Goal: Task Accomplishment & Management: Use online tool/utility

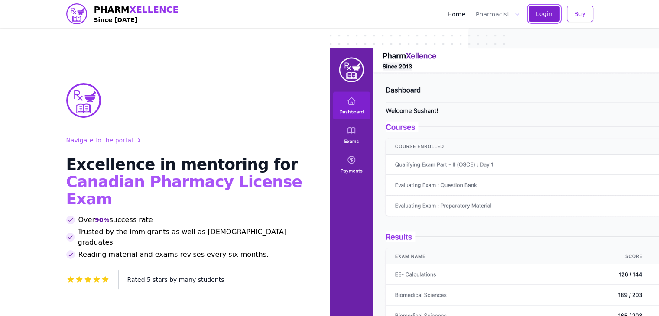
click at [535, 19] on button "Login" at bounding box center [544, 14] width 31 height 16
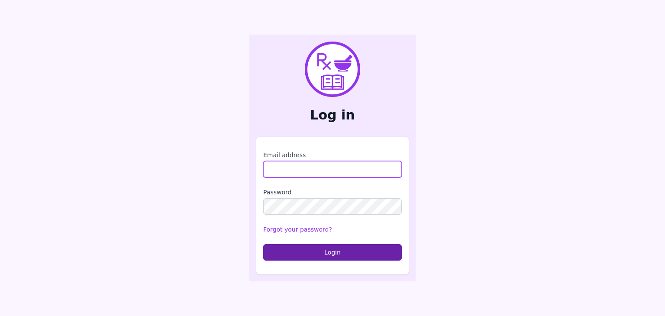
click at [345, 166] on input "Email address" at bounding box center [332, 169] width 139 height 16
type input "**********"
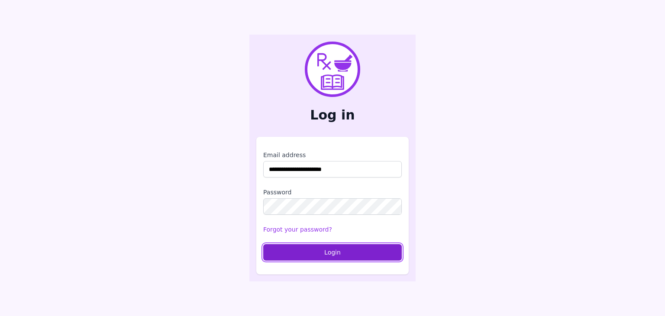
click at [322, 251] on button "Login" at bounding box center [332, 252] width 139 height 16
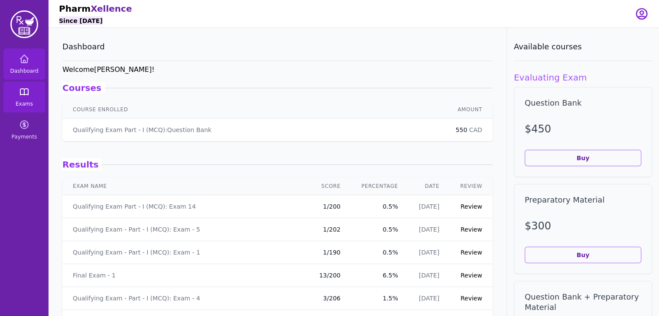
click at [32, 98] on link "Exams" at bounding box center [24, 96] width 42 height 31
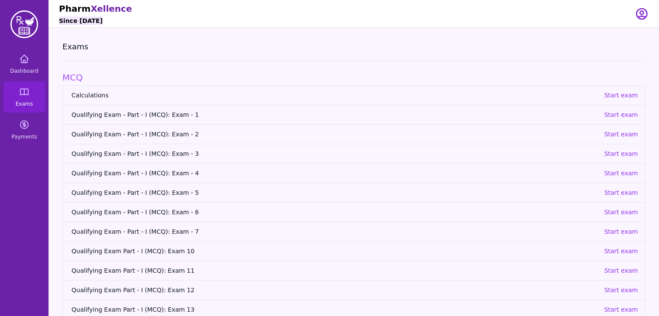
click at [87, 91] on span "Calculations" at bounding box center [333, 95] width 525 height 9
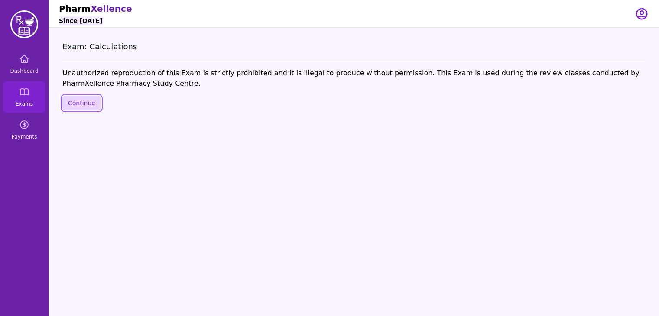
click at [86, 105] on button "Continue" at bounding box center [81, 103] width 39 height 15
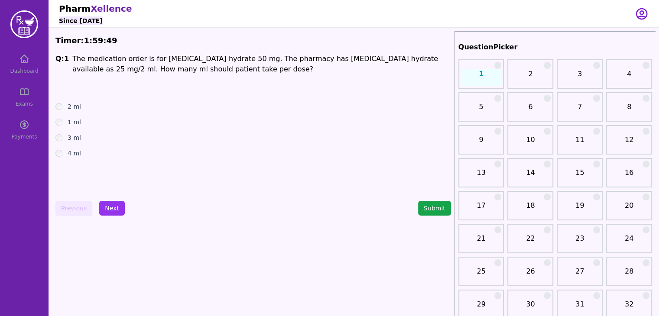
click at [639, 14] on icon "button" at bounding box center [642, 14] width 14 height 14
click at [83, 153] on div "4 ml" at bounding box center [253, 153] width 396 height 9
click at [70, 151] on label "4 ml" at bounding box center [74, 153] width 13 height 9
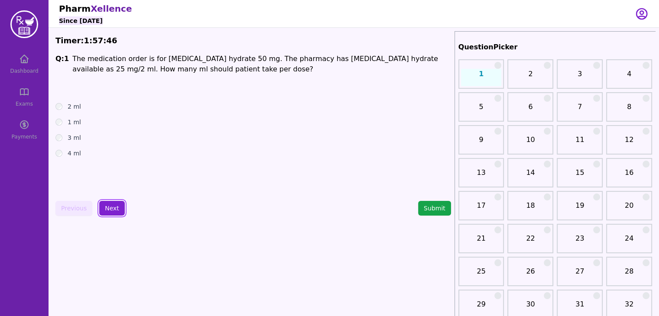
click at [111, 210] on button "Next" at bounding box center [112, 208] width 26 height 15
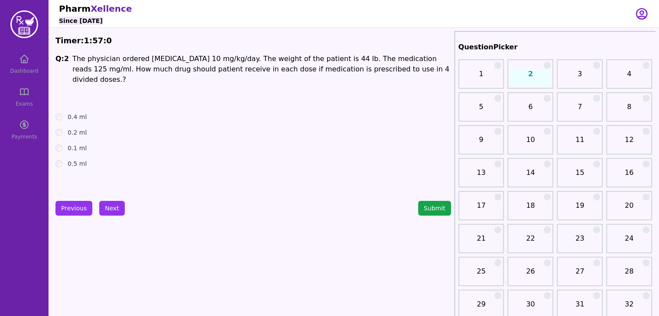
click at [83, 113] on label "0.4 ml" at bounding box center [77, 117] width 19 height 9
click at [104, 207] on button "Next" at bounding box center [112, 208] width 26 height 15
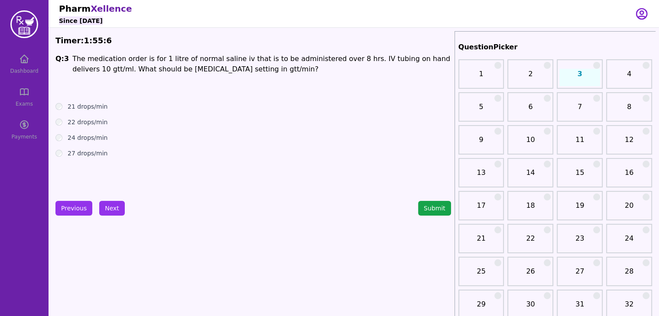
click at [63, 154] on div "27 drops/min" at bounding box center [253, 153] width 396 height 9
click at [95, 152] on label "27 drops/min" at bounding box center [88, 153] width 40 height 9
click at [108, 206] on button "Next" at bounding box center [112, 208] width 26 height 15
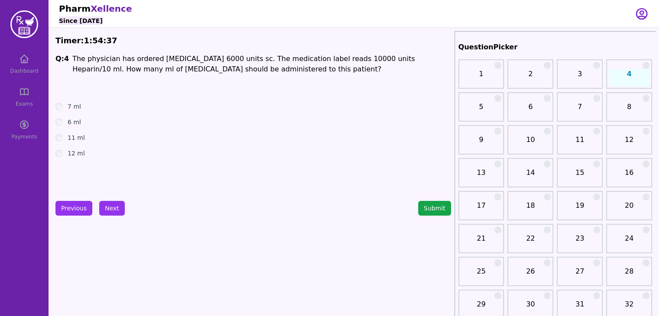
click at [71, 120] on label "6 ml" at bounding box center [74, 122] width 13 height 9
click at [111, 214] on button "Next" at bounding box center [112, 208] width 26 height 15
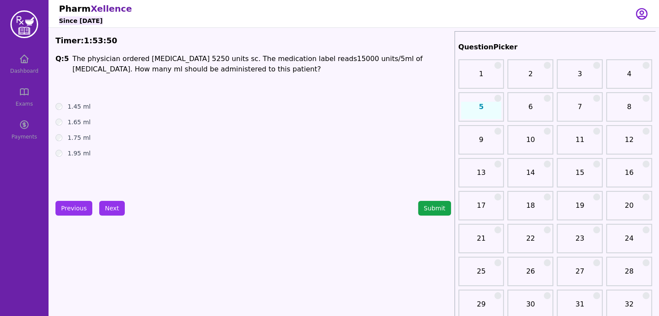
click at [72, 139] on label "1.75 ml" at bounding box center [79, 137] width 23 height 9
click at [423, 205] on button "Submit" at bounding box center [434, 208] width 33 height 15
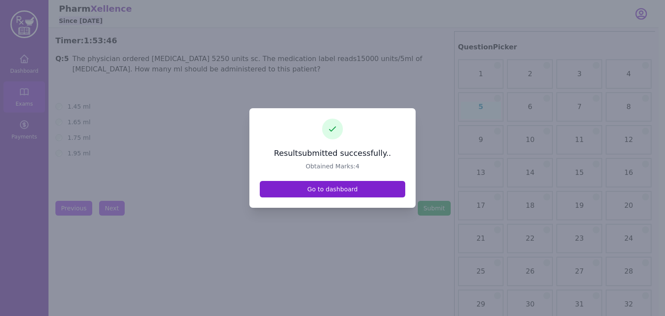
click at [327, 192] on link "Go to dashboard" at bounding box center [333, 189] width 146 height 16
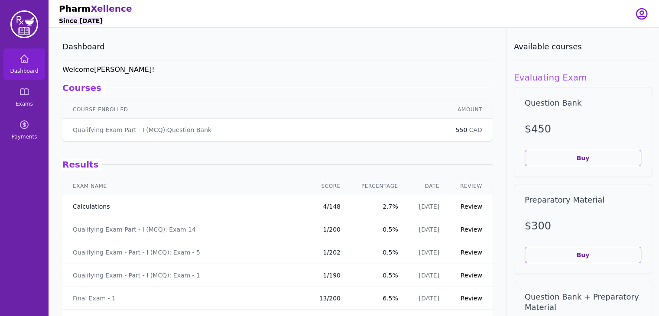
click at [97, 208] on link "Calculations" at bounding box center [91, 206] width 37 height 9
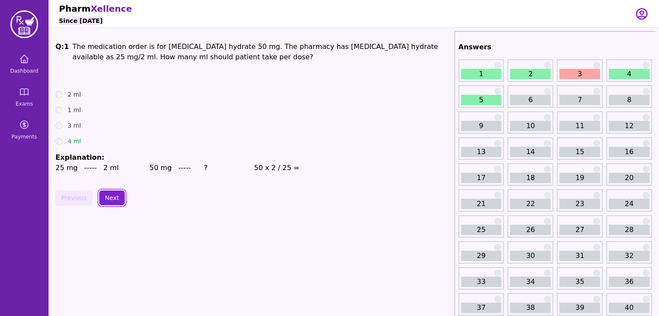
click at [113, 199] on button "Next" at bounding box center [112, 198] width 26 height 15
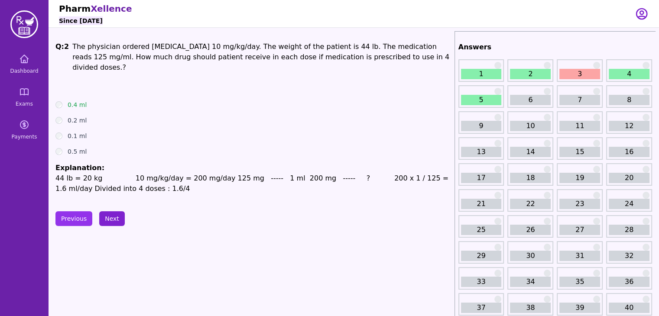
click at [114, 211] on button "Next" at bounding box center [112, 218] width 26 height 15
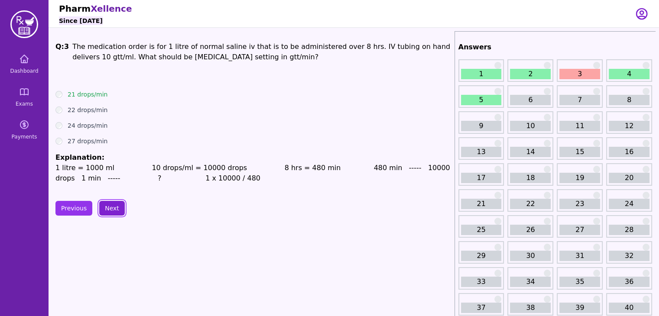
click at [112, 212] on button "Next" at bounding box center [112, 208] width 26 height 15
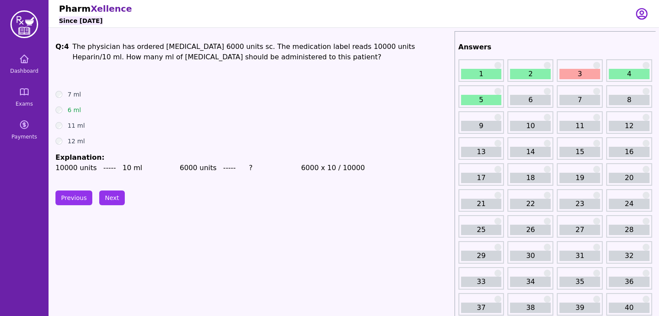
click at [111, 202] on button "Next" at bounding box center [112, 198] width 26 height 15
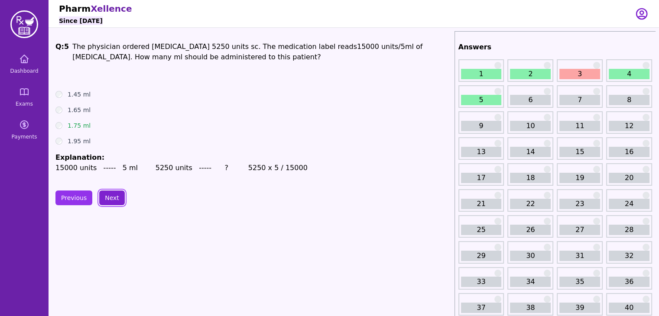
click at [111, 202] on button "Next" at bounding box center [112, 198] width 26 height 15
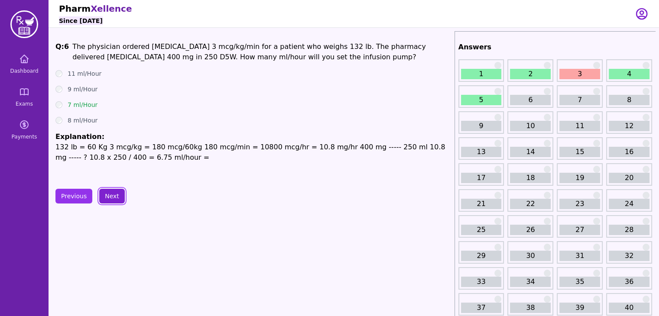
click at [111, 202] on button "Next" at bounding box center [112, 196] width 26 height 15
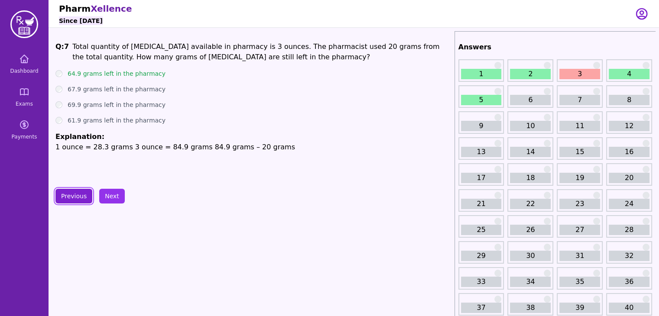
click at [83, 197] on button "Previous" at bounding box center [73, 196] width 37 height 15
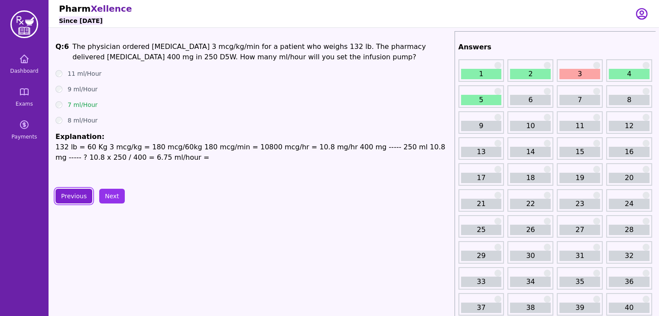
click at [83, 197] on button "Previous" at bounding box center [73, 196] width 37 height 15
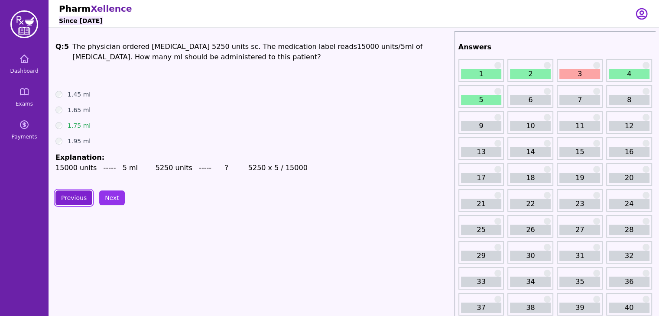
click at [83, 197] on button "Previous" at bounding box center [73, 198] width 37 height 15
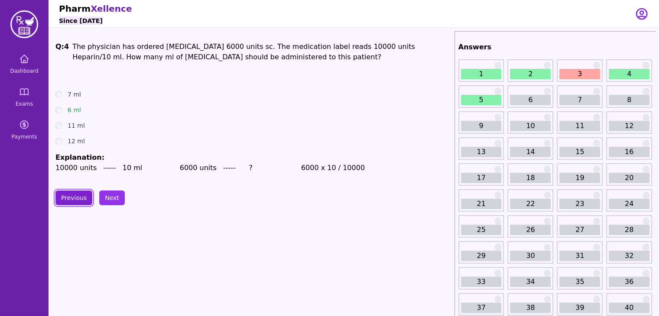
click at [83, 197] on button "Previous" at bounding box center [73, 198] width 37 height 15
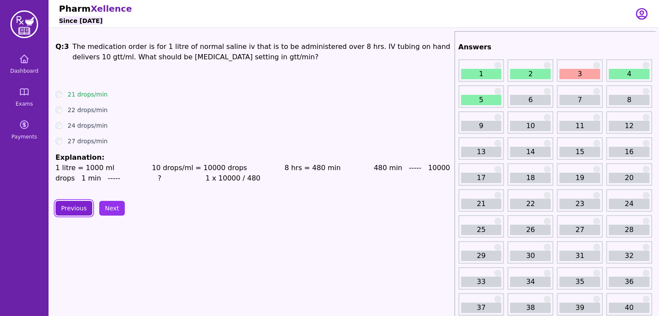
click at [71, 209] on button "Previous" at bounding box center [73, 208] width 37 height 15
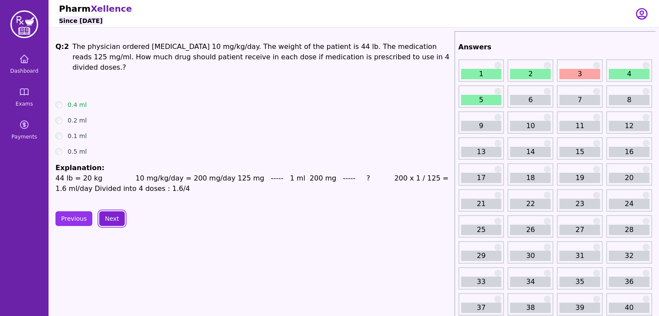
click at [102, 213] on button "Next" at bounding box center [112, 218] width 26 height 15
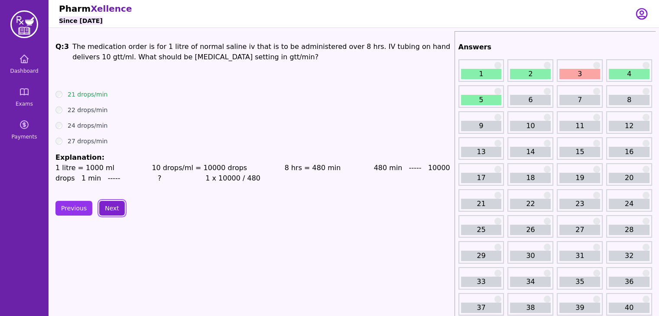
click at [102, 213] on button "Next" at bounding box center [112, 208] width 26 height 15
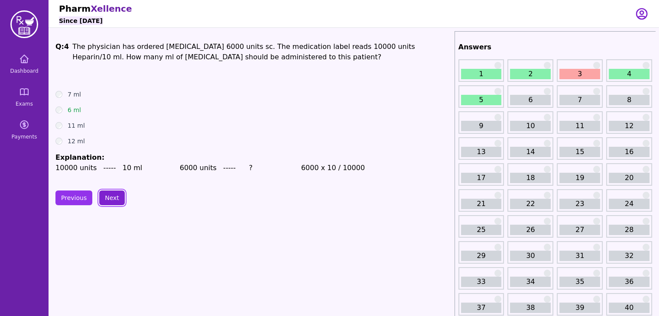
click at [104, 199] on button "Next" at bounding box center [112, 198] width 26 height 15
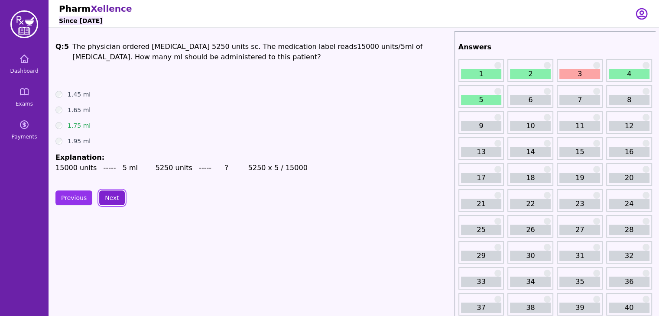
click at [104, 199] on button "Next" at bounding box center [112, 198] width 26 height 15
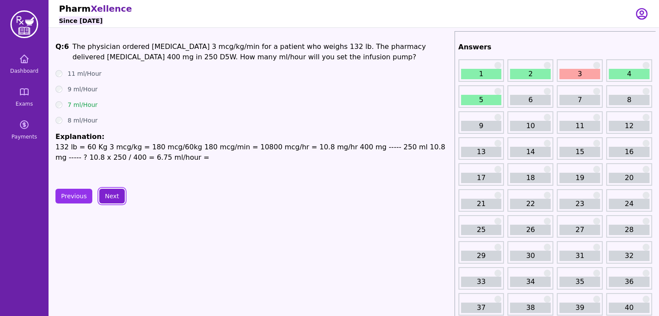
click at [104, 200] on button "Next" at bounding box center [112, 196] width 26 height 15
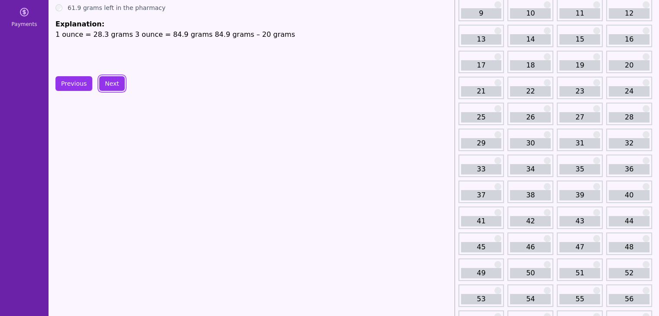
scroll to position [114, 0]
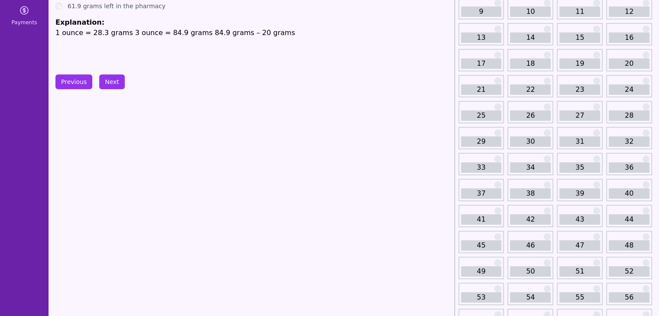
click at [573, 240] on link "47" at bounding box center [579, 245] width 41 height 10
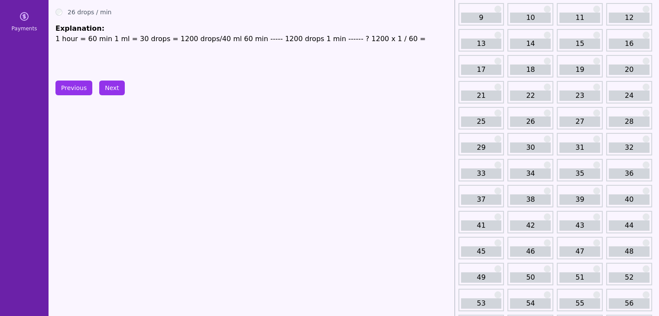
scroll to position [126, 0]
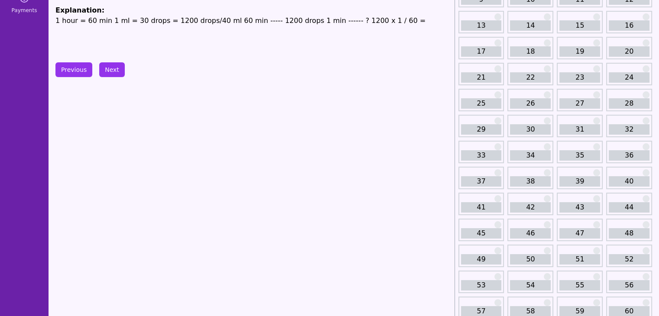
click at [582, 280] on link "55" at bounding box center [579, 285] width 41 height 10
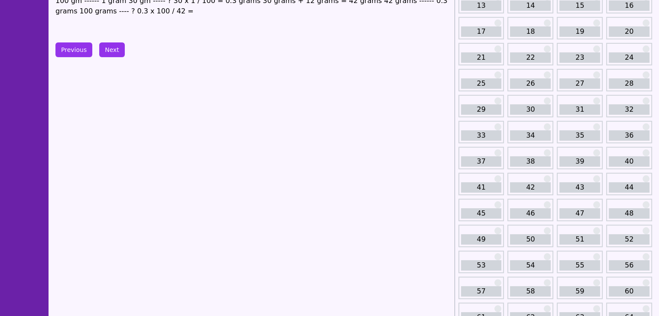
scroll to position [148, 0]
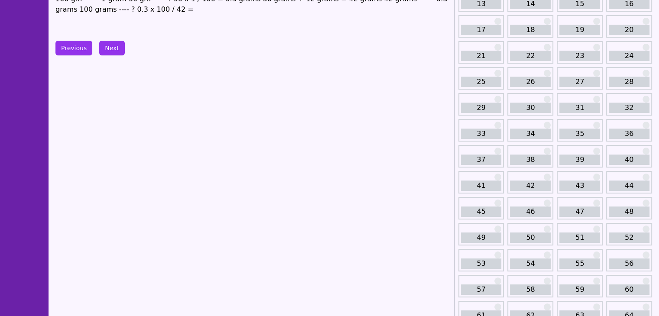
click at [581, 286] on link "59" at bounding box center [579, 290] width 41 height 10
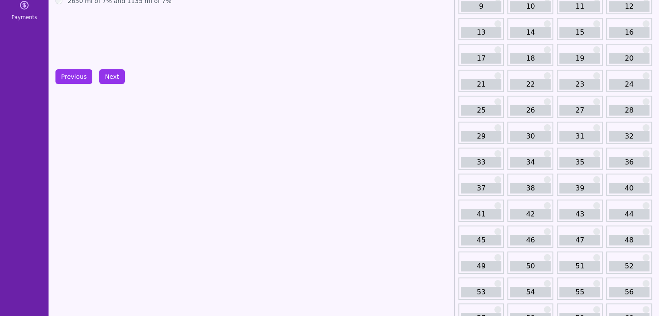
scroll to position [173, 0]
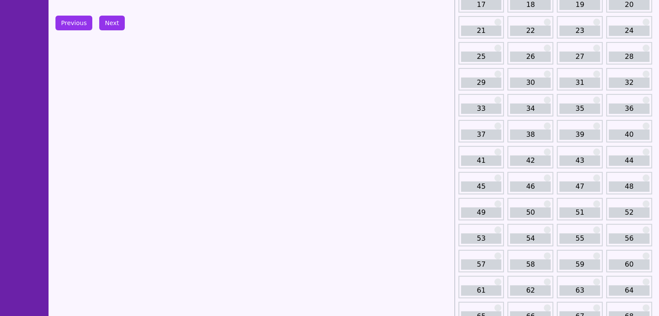
click at [477, 259] on link "57" at bounding box center [481, 264] width 41 height 10
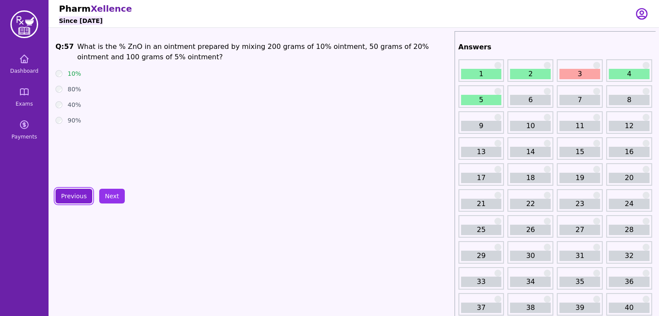
click at [70, 194] on button "Previous" at bounding box center [73, 196] width 37 height 15
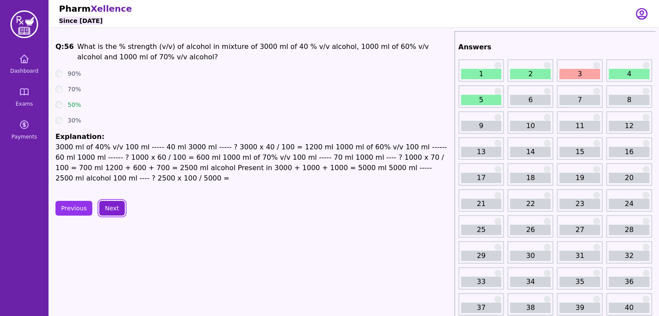
click at [120, 204] on button "Next" at bounding box center [112, 208] width 26 height 15
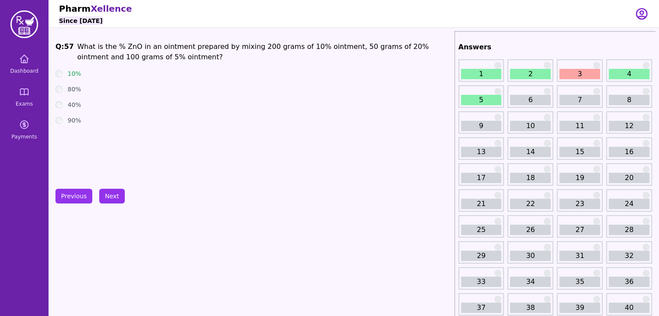
click at [112, 195] on button "Next" at bounding box center [112, 196] width 26 height 15
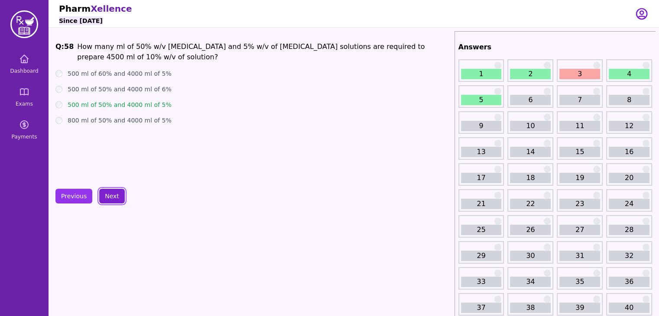
click at [112, 195] on button "Next" at bounding box center [112, 196] width 26 height 15
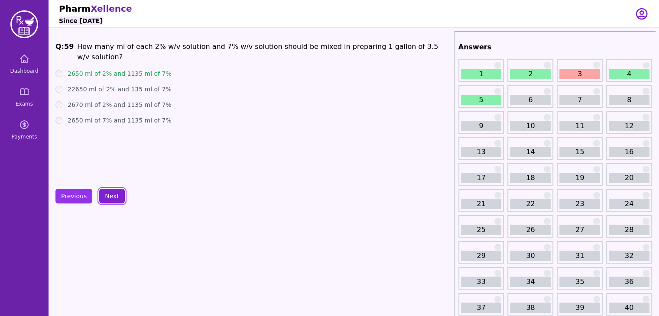
click at [112, 195] on button "Next" at bounding box center [112, 196] width 26 height 15
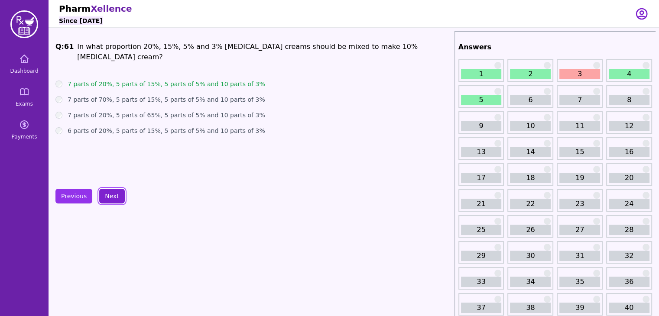
click at [112, 195] on button "Next" at bounding box center [112, 196] width 26 height 15
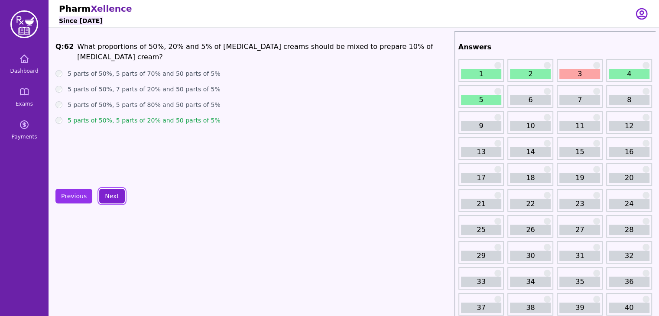
click at [112, 195] on button "Next" at bounding box center [112, 196] width 26 height 15
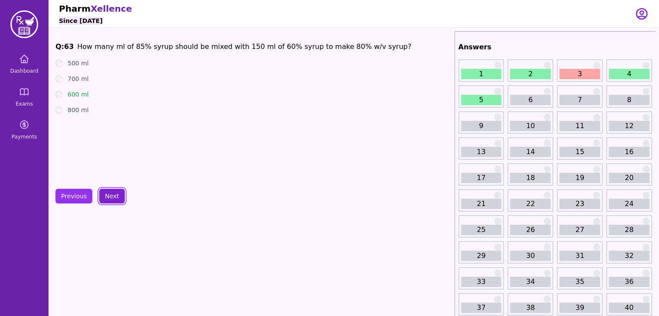
click at [112, 195] on button "Next" at bounding box center [112, 196] width 26 height 15
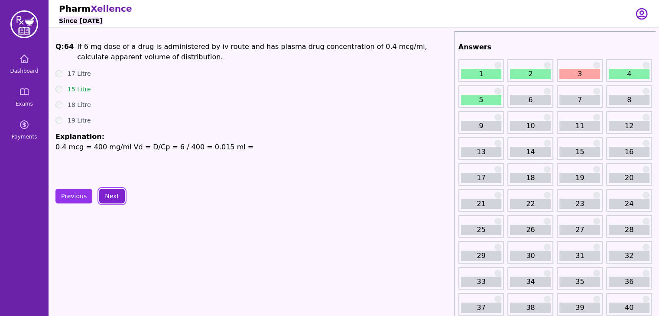
click at [112, 195] on button "Next" at bounding box center [112, 196] width 26 height 15
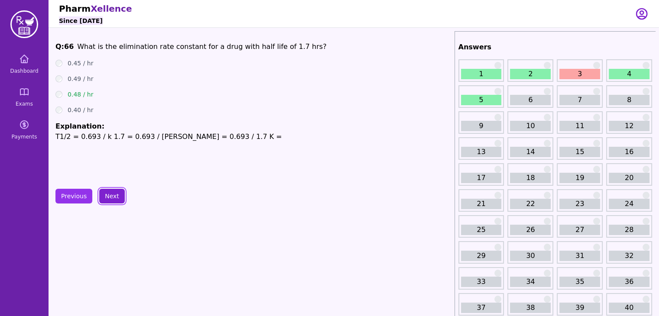
click at [112, 195] on button "Next" at bounding box center [112, 196] width 26 height 15
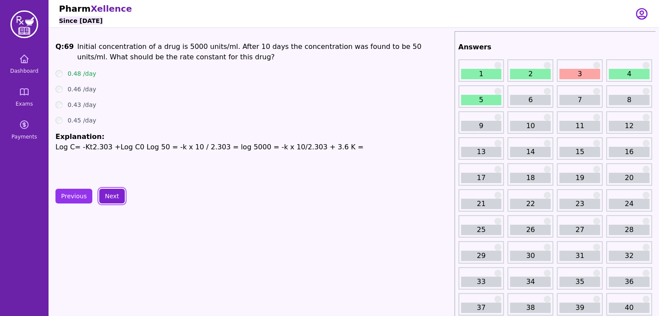
click at [112, 195] on button "Next" at bounding box center [112, 196] width 26 height 15
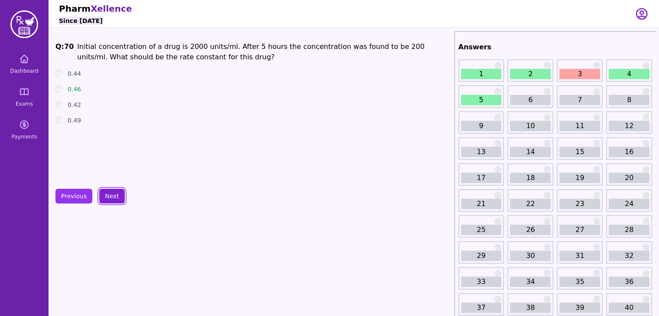
click at [112, 195] on button "Next" at bounding box center [112, 196] width 26 height 15
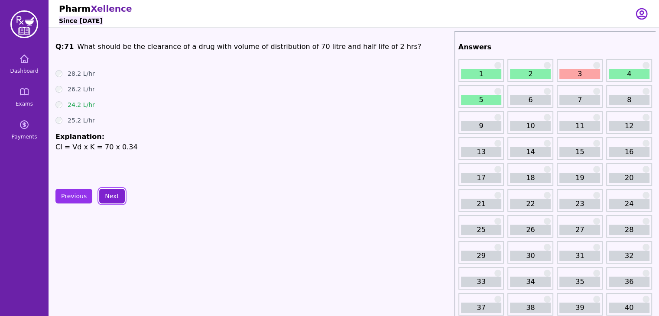
click at [112, 196] on button "Next" at bounding box center [112, 196] width 26 height 15
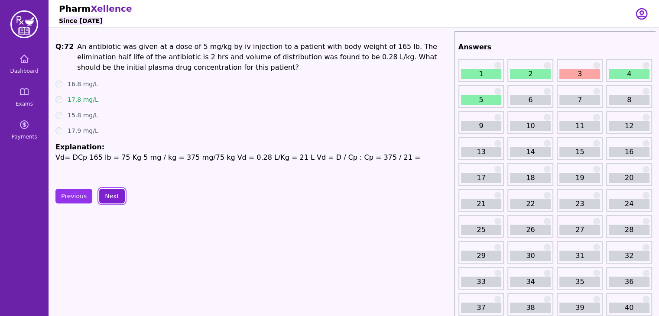
click at [112, 196] on button "Next" at bounding box center [112, 196] width 26 height 15
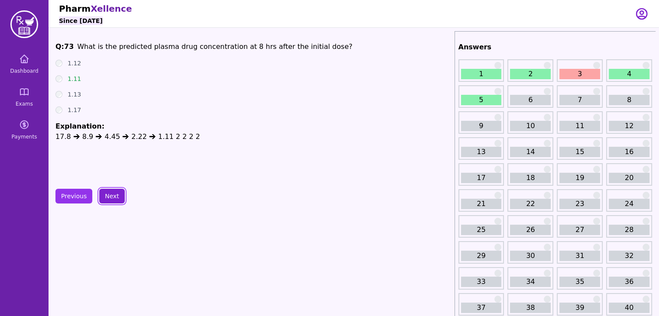
click at [112, 196] on button "Next" at bounding box center [112, 196] width 26 height 15
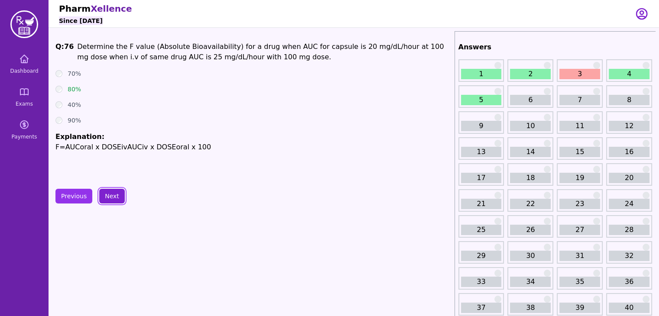
click at [112, 196] on button "Next" at bounding box center [112, 196] width 26 height 15
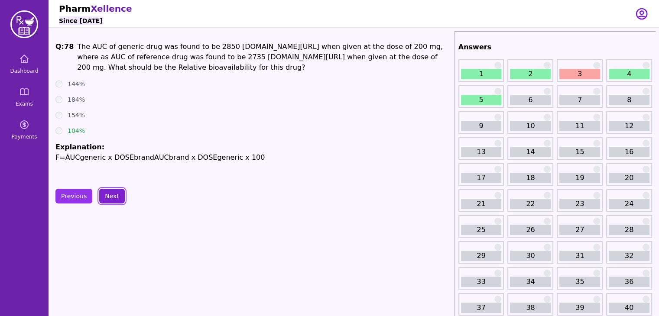
click at [112, 196] on button "Next" at bounding box center [112, 196] width 26 height 15
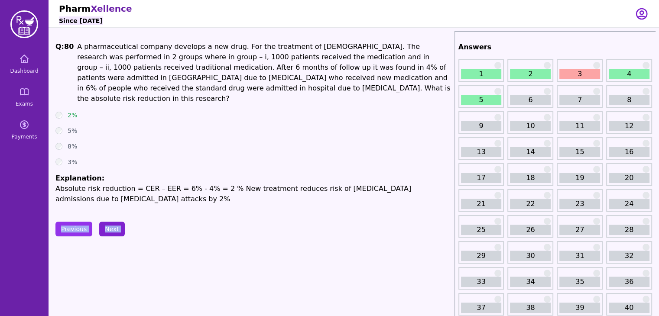
click at [113, 222] on button "Next" at bounding box center [112, 229] width 26 height 15
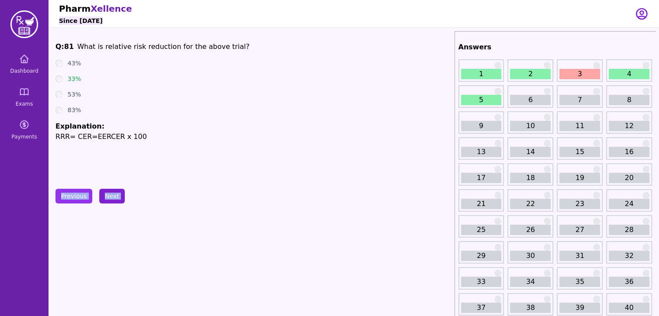
click at [109, 197] on button "Next" at bounding box center [112, 196] width 26 height 15
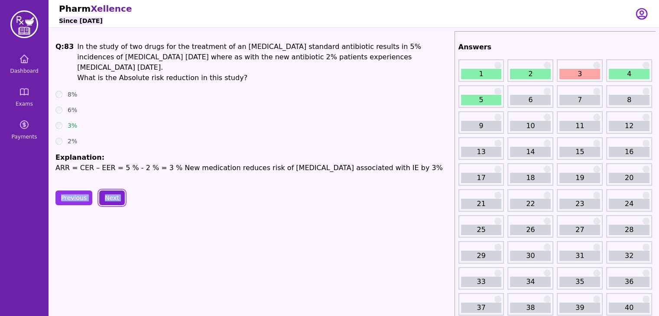
click at [109, 197] on button "Next" at bounding box center [112, 198] width 26 height 15
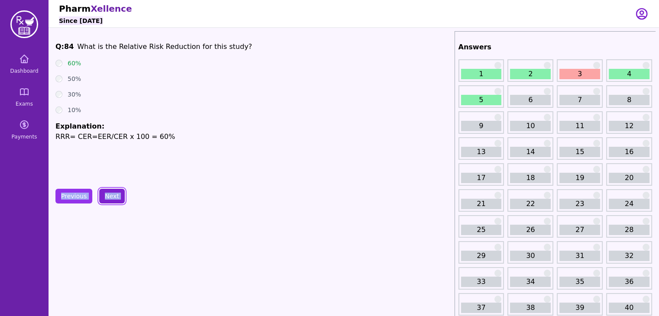
click at [109, 197] on button "Next" at bounding box center [112, 196] width 26 height 15
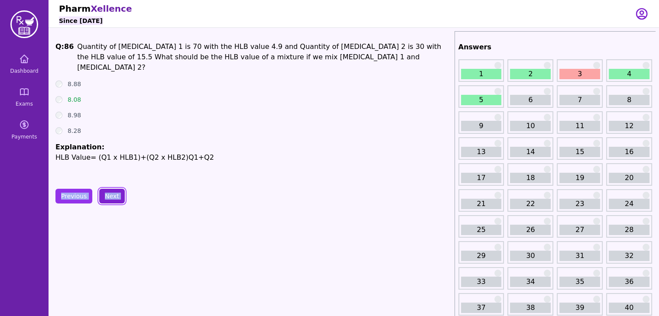
click at [109, 197] on button "Next" at bounding box center [112, 196] width 26 height 15
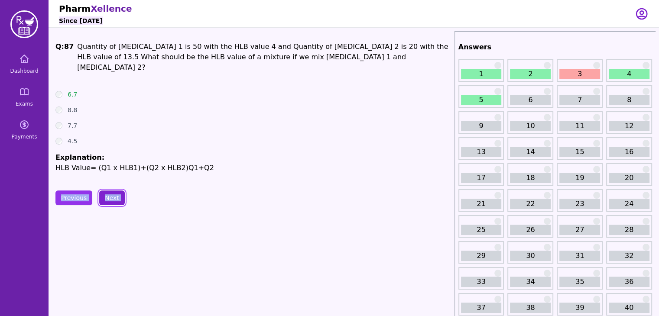
click at [109, 197] on button "Next" at bounding box center [112, 198] width 26 height 15
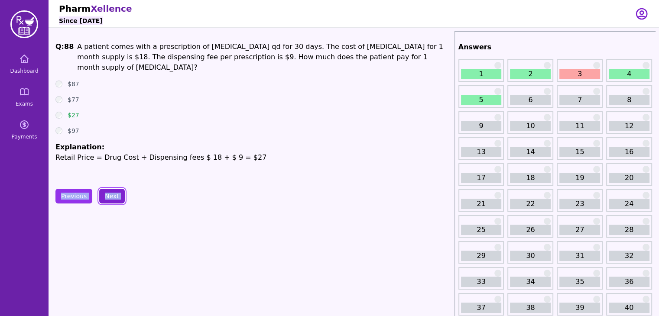
click at [109, 197] on button "Next" at bounding box center [112, 196] width 26 height 15
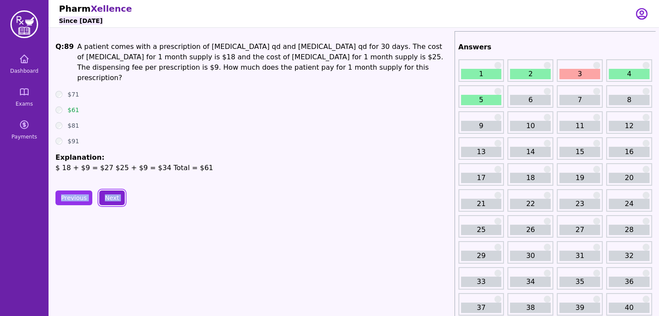
click at [112, 196] on button "Next" at bounding box center [112, 198] width 26 height 15
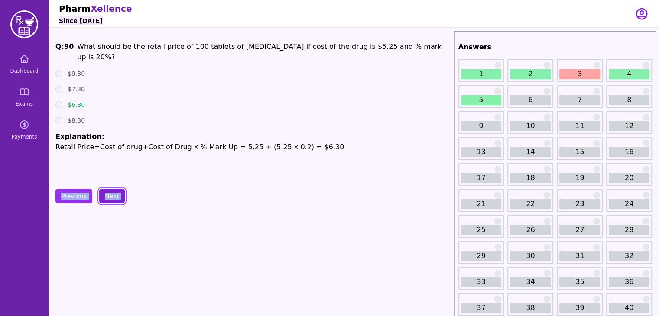
click at [112, 196] on button "Next" at bounding box center [112, 196] width 26 height 15
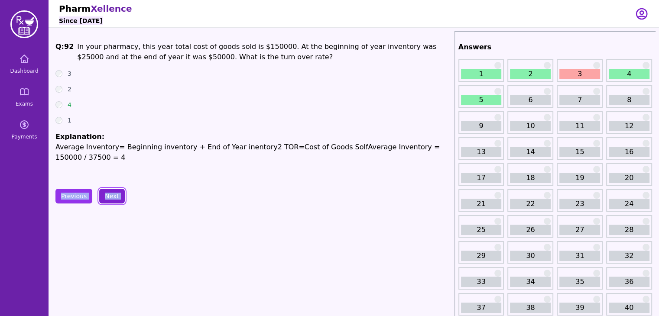
click at [112, 196] on button "Next" at bounding box center [112, 196] width 26 height 15
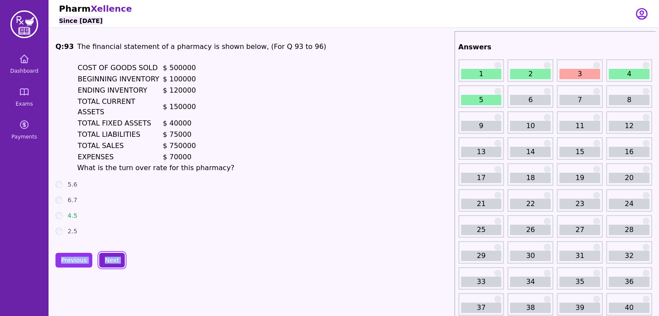
click at [114, 253] on button "Next" at bounding box center [112, 260] width 26 height 15
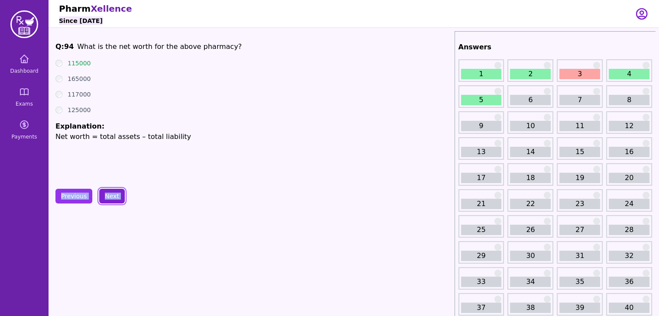
click at [110, 198] on button "Next" at bounding box center [112, 196] width 26 height 15
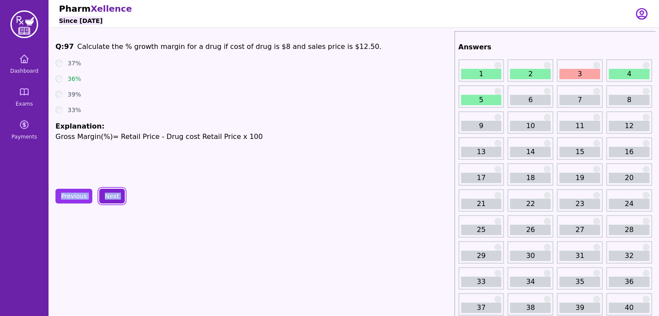
click at [110, 198] on button "Next" at bounding box center [112, 196] width 26 height 15
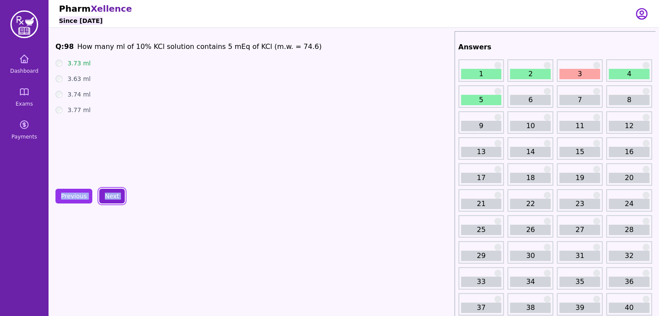
click at [110, 198] on button "Next" at bounding box center [112, 196] width 26 height 15
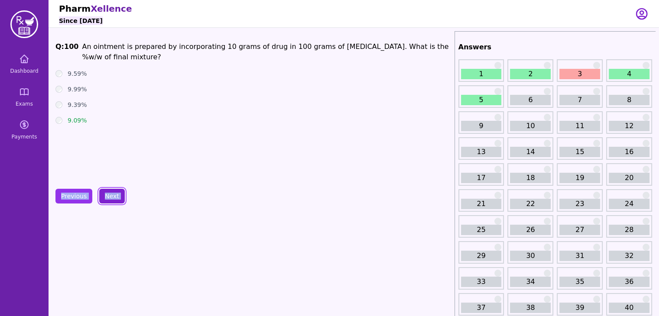
click at [110, 198] on button "Next" at bounding box center [112, 196] width 26 height 15
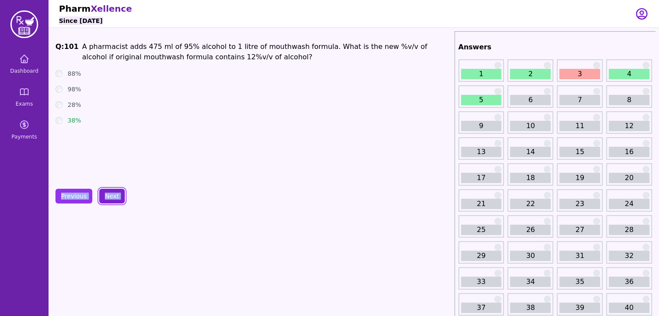
click at [110, 198] on button "Next" at bounding box center [112, 196] width 26 height 15
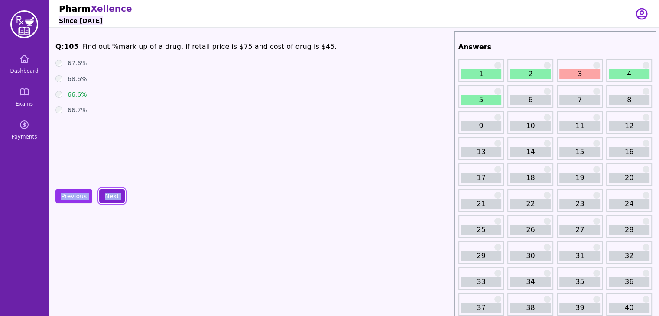
click at [110, 198] on button "Next" at bounding box center [112, 196] width 26 height 15
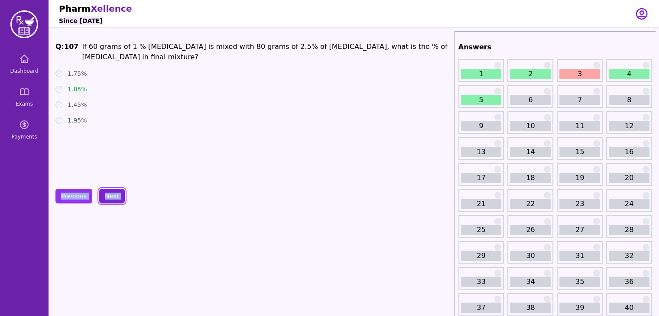
click at [110, 198] on button "Next" at bounding box center [112, 196] width 26 height 15
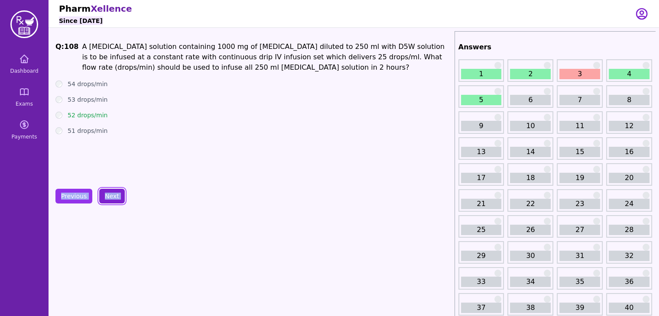
click at [110, 198] on button "Next" at bounding box center [112, 196] width 26 height 15
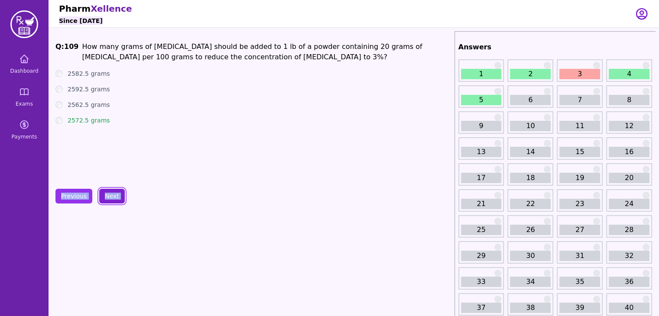
click at [110, 199] on button "Next" at bounding box center [112, 196] width 26 height 15
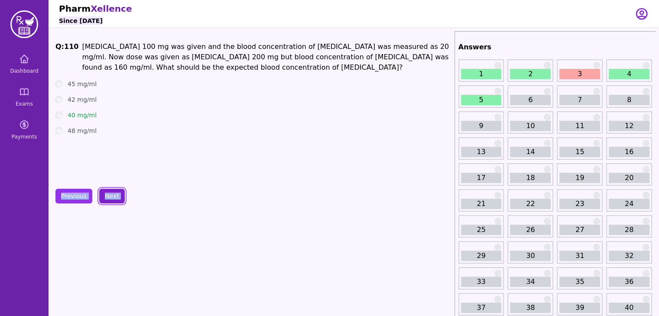
click at [110, 198] on button "Next" at bounding box center [112, 196] width 26 height 15
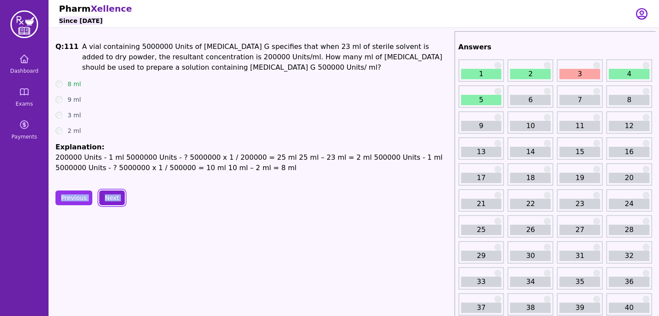
click at [110, 200] on button "Next" at bounding box center [112, 198] width 26 height 15
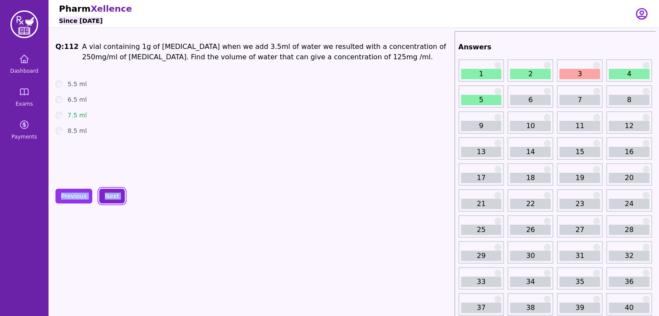
click at [110, 198] on button "Next" at bounding box center [112, 196] width 26 height 15
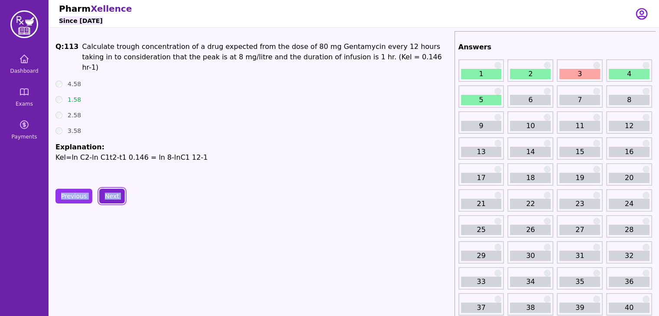
click at [110, 198] on button "Next" at bounding box center [112, 196] width 26 height 15
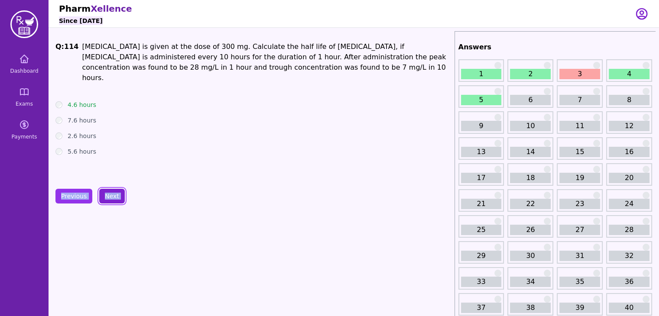
click at [110, 198] on button "Next" at bounding box center [112, 196] width 26 height 15
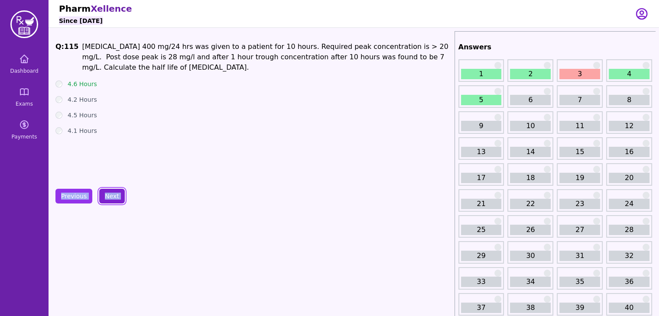
click at [109, 198] on button "Next" at bounding box center [112, 196] width 26 height 15
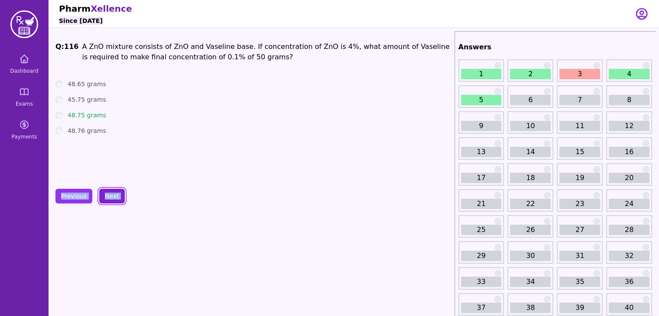
click at [108, 202] on button "Next" at bounding box center [112, 196] width 26 height 15
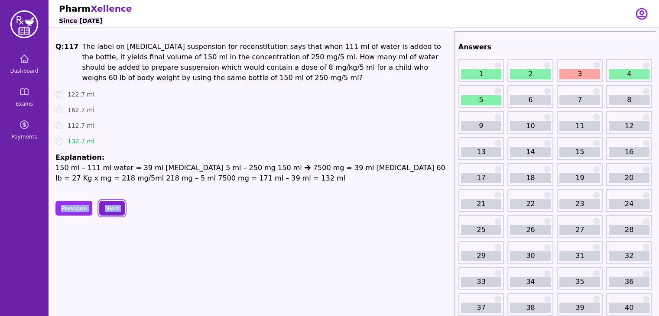
click at [107, 201] on button "Next" at bounding box center [112, 208] width 26 height 15
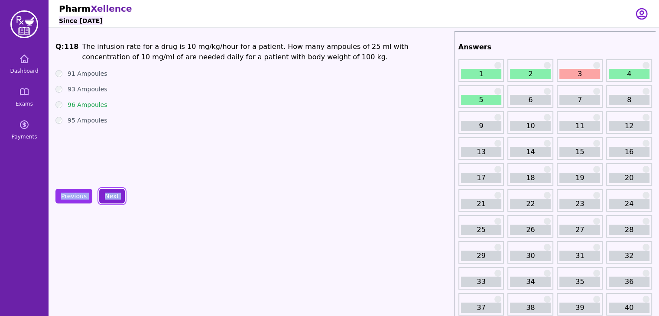
click at [107, 196] on button "Next" at bounding box center [112, 196] width 26 height 15
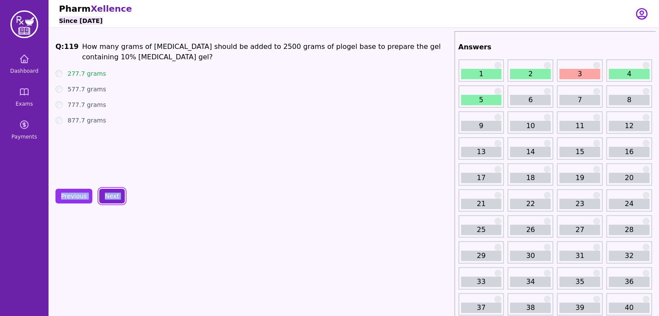
click at [110, 198] on button "Next" at bounding box center [112, 196] width 26 height 15
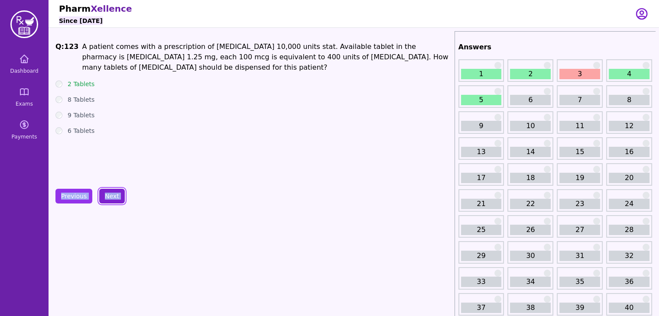
click at [110, 198] on button "Next" at bounding box center [112, 196] width 26 height 15
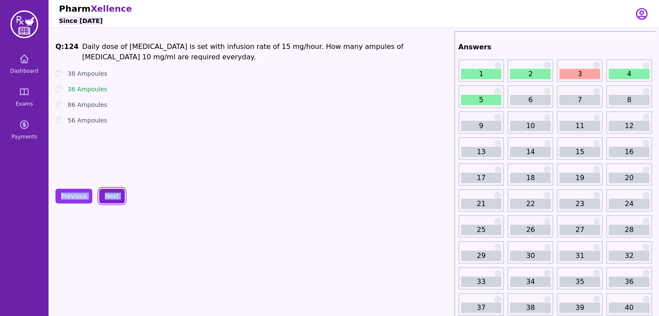
click at [110, 198] on button "Next" at bounding box center [112, 196] width 26 height 15
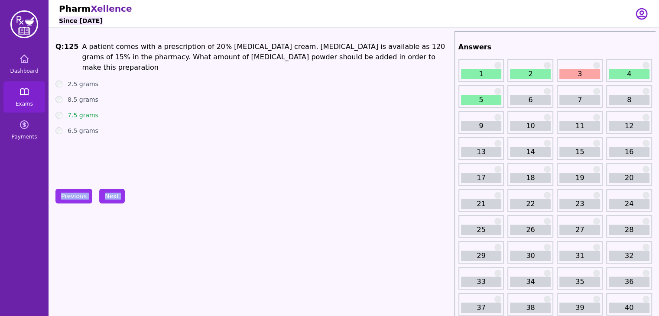
click at [22, 107] on link "Exams" at bounding box center [24, 96] width 42 height 31
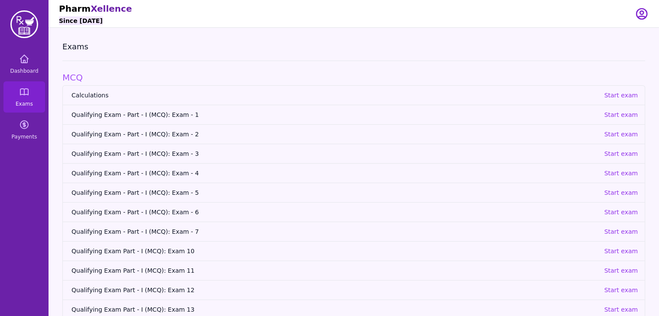
click at [156, 113] on span "Qualifying Exam - Part - I (MCQ): Exam - 1" at bounding box center [333, 114] width 525 height 9
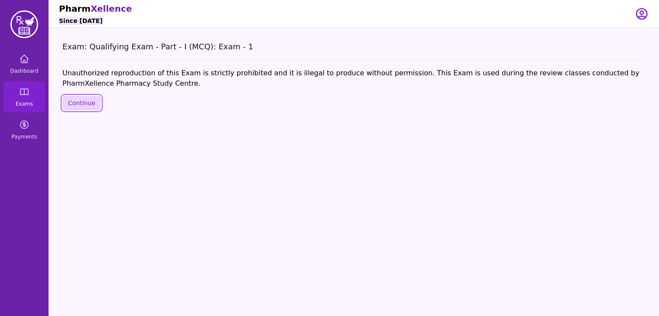
click at [88, 100] on button "Continue" at bounding box center [81, 103] width 39 height 15
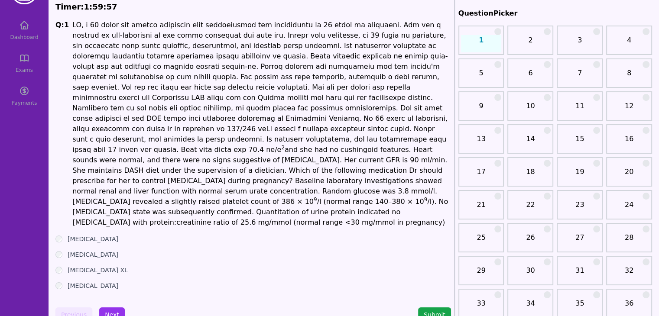
scroll to position [33, 0]
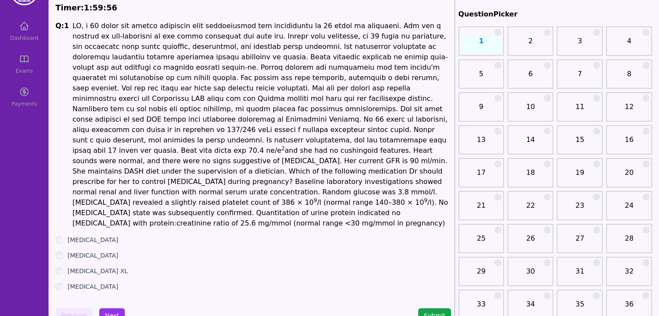
click at [532, 206] on link "22" at bounding box center [530, 209] width 41 height 17
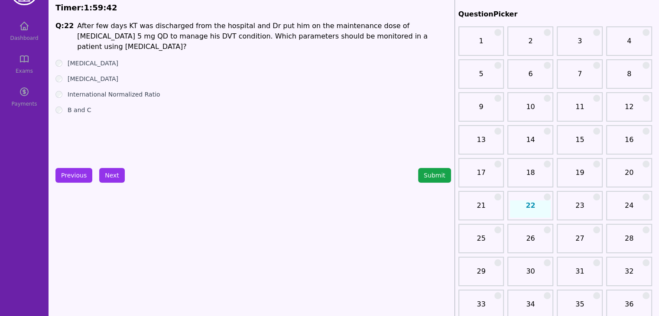
click at [83, 106] on label "B and C" at bounding box center [80, 110] width 24 height 9
click at [432, 181] on button "Submit" at bounding box center [434, 175] width 33 height 15
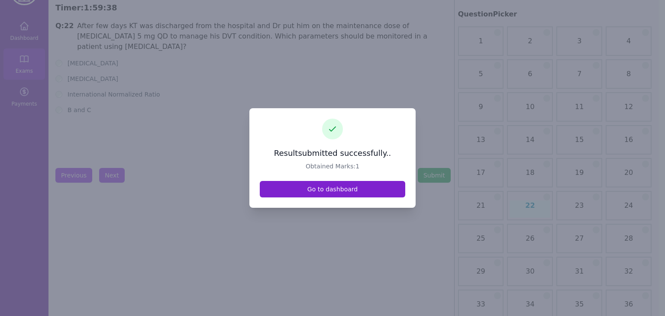
click at [353, 188] on link "Go to dashboard" at bounding box center [333, 189] width 146 height 16
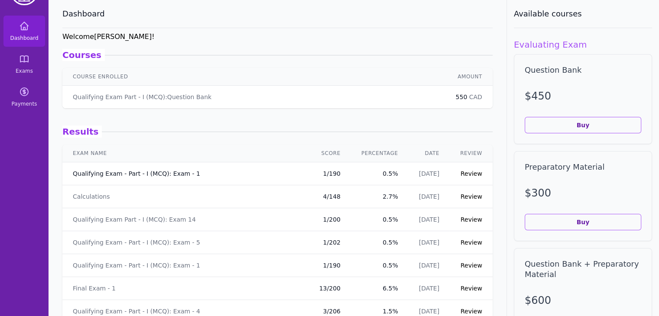
click at [139, 176] on link "Qualifying Exam - Part - I (MCQ): Exam - 1" at bounding box center [136, 173] width 127 height 9
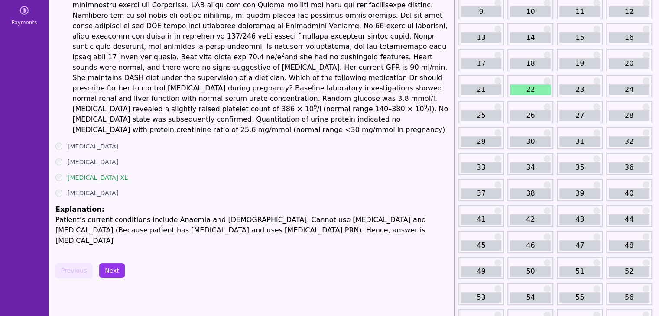
scroll to position [113, 0]
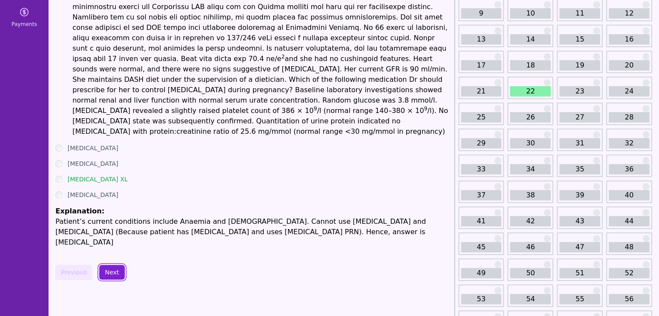
click at [117, 265] on button "Next" at bounding box center [112, 272] width 26 height 15
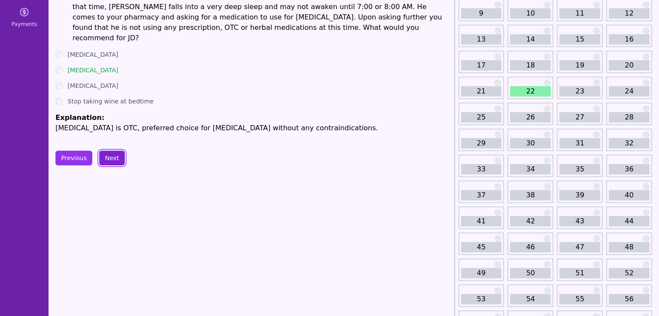
click at [111, 151] on button "Next" at bounding box center [112, 158] width 26 height 15
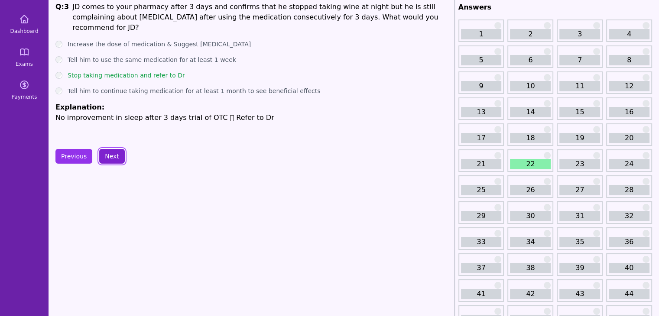
scroll to position [38, 0]
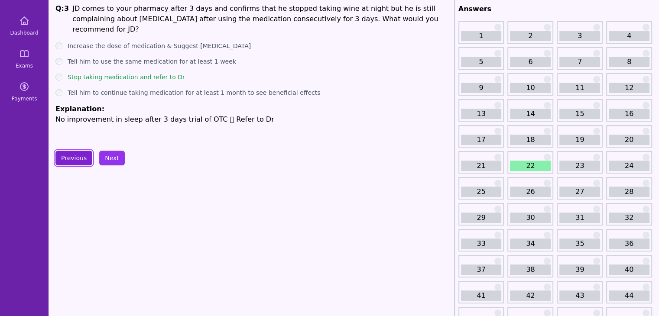
click at [81, 160] on button "Previous" at bounding box center [73, 158] width 37 height 15
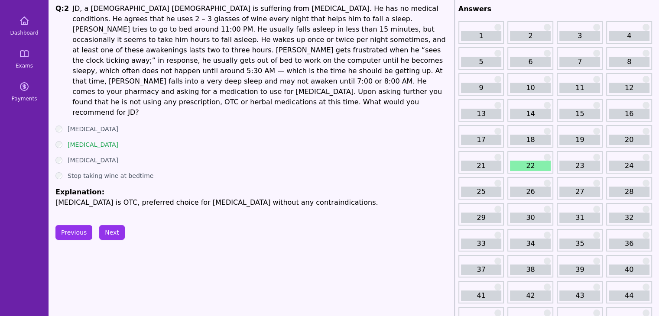
click at [521, 168] on link "22" at bounding box center [530, 166] width 41 height 10
